Goal: Information Seeking & Learning: Learn about a topic

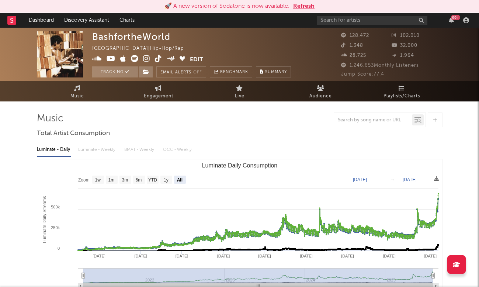
select select "All"
select select "1w"
click at [364, 17] on input "text" at bounding box center [372, 20] width 111 height 9
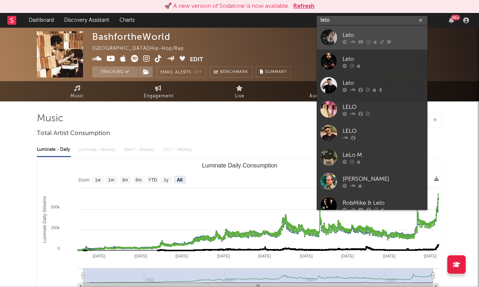
type input "lelo"
click at [359, 31] on div "Lelo" at bounding box center [383, 35] width 81 height 9
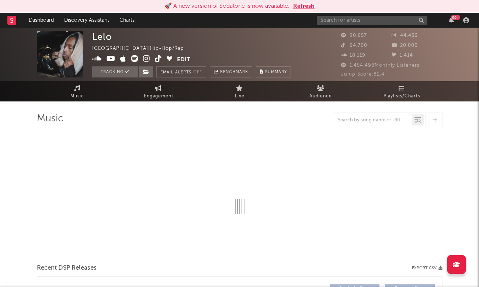
select select "6m"
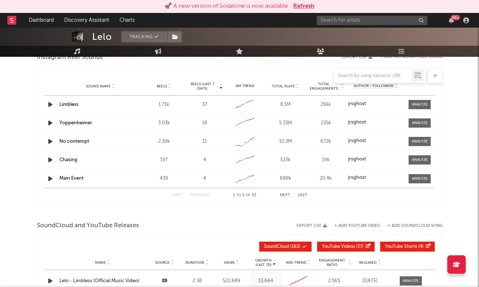
scroll to position [684, 0]
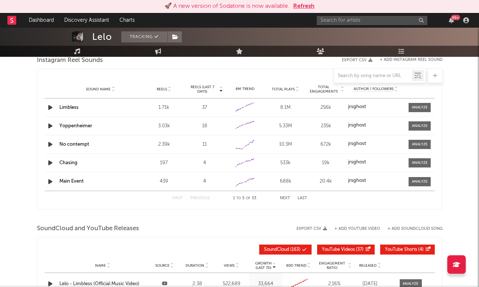
click at [283, 197] on button "Next" at bounding box center [285, 198] width 10 height 4
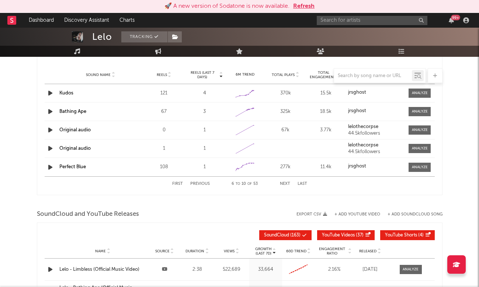
scroll to position [699, 0]
click at [283, 184] on button "Next" at bounding box center [285, 183] width 10 height 4
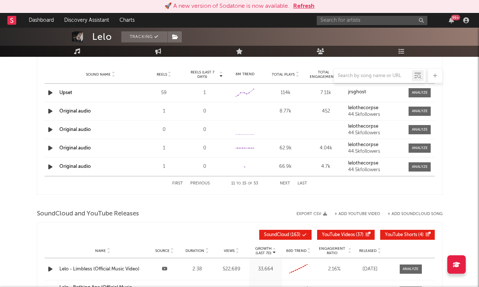
click at [206, 182] on button "Previous" at bounding box center [200, 183] width 20 height 4
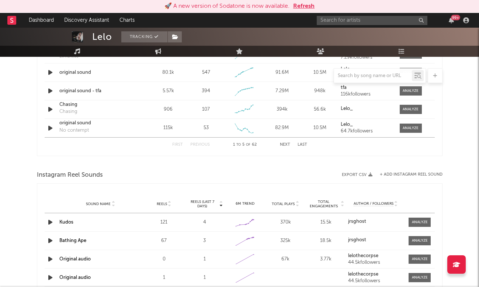
scroll to position [527, 0]
